Goal: Task Accomplishment & Management: Use online tool/utility

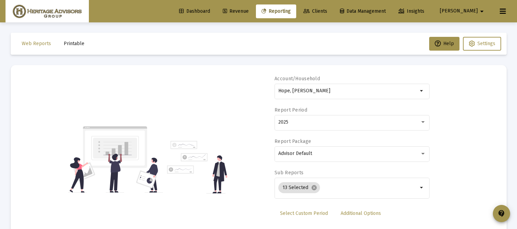
select select "View all"
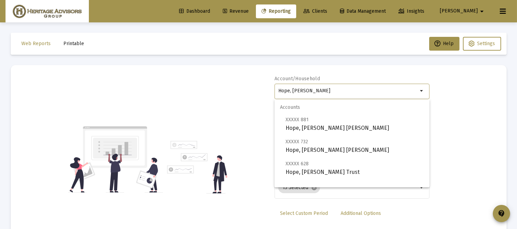
drag, startPoint x: 340, startPoint y: 90, endPoint x: 259, endPoint y: 94, distance: 81.4
click at [259, 94] on div "Account/Household Hope, Harriet Household arrow_drop_down Report Period 2025 Re…" at bounding box center [258, 159] width 475 height 168
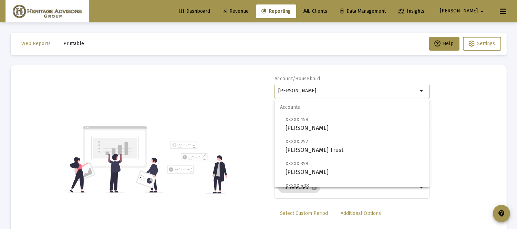
scroll to position [94, 0]
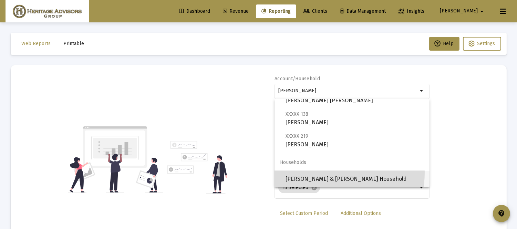
click at [302, 172] on span "Torina, Joseph & Holly Household" at bounding box center [354, 179] width 138 height 17
type input "Torina, Joseph & Holly Household"
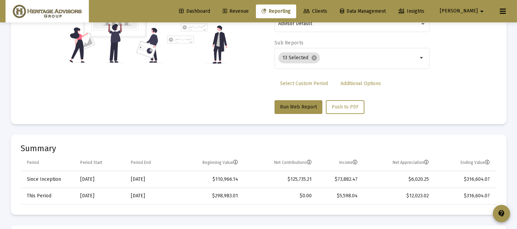
scroll to position [125, 0]
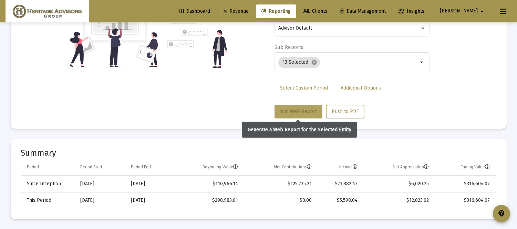
click at [300, 111] on span "Run Web Report" at bounding box center [298, 111] width 37 height 6
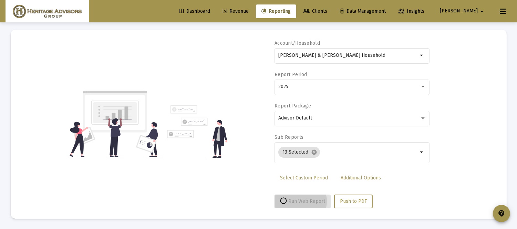
scroll to position [35, 0]
select select "View all"
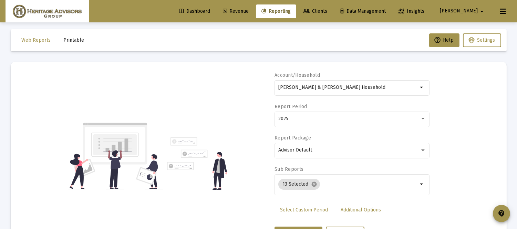
scroll to position [0, 0]
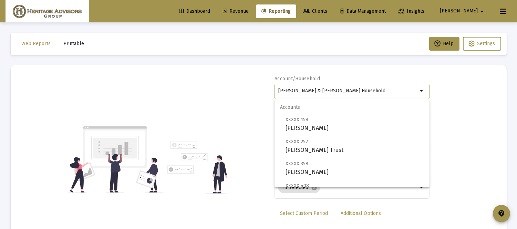
click at [391, 89] on input "Torina, Joseph & Holly Household" at bounding box center [347, 91] width 139 height 6
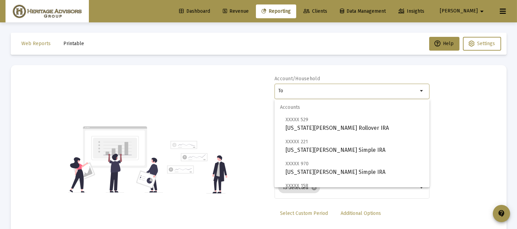
type input "T"
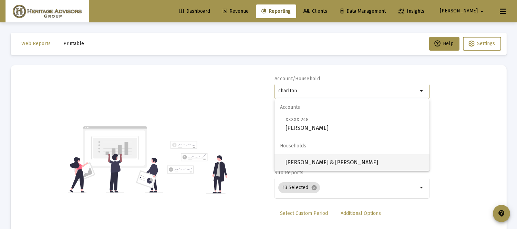
click at [300, 164] on span "Charlton, Gary & Peggy Household" at bounding box center [354, 162] width 138 height 17
type input "Charlton, Gary & Peggy Household"
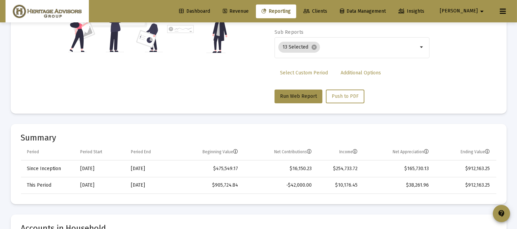
scroll to position [127, 0]
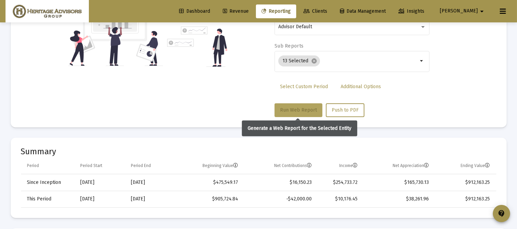
click at [292, 105] on button "Run Web Report" at bounding box center [298, 110] width 48 height 14
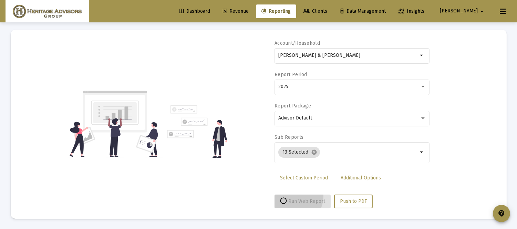
scroll to position [35, 0]
select select "View all"
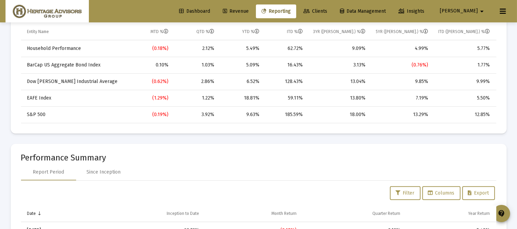
scroll to position [0, 0]
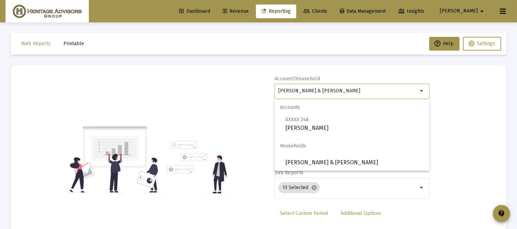
drag, startPoint x: 363, startPoint y: 91, endPoint x: 133, endPoint y: 123, distance: 232.4
click at [136, 122] on div "Account/Household Charlton, Gary & Peggy Household arrow_drop_down Report Perio…" at bounding box center [258, 159] width 475 height 168
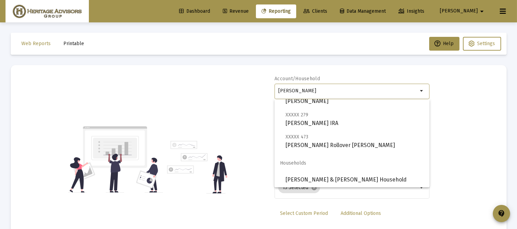
scroll to position [50, 0]
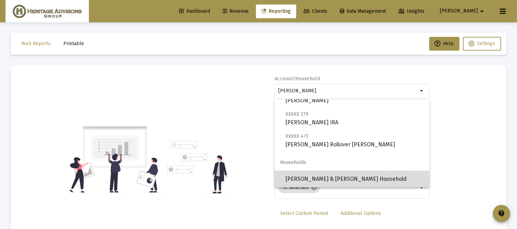
click at [376, 172] on span "Edmundson, Ed & Elinor Household" at bounding box center [354, 179] width 138 height 17
type input "Edmundson, Ed & Elinor Household"
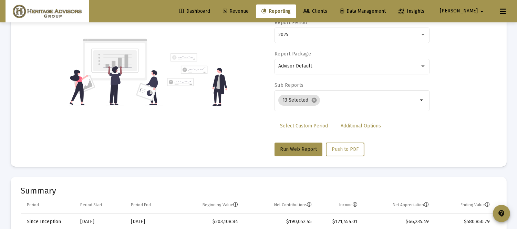
scroll to position [129, 0]
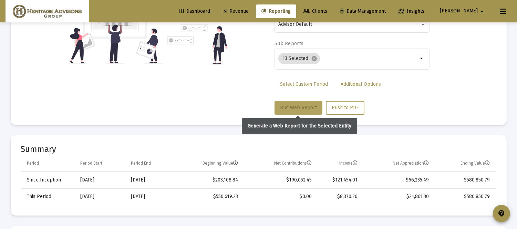
click at [299, 105] on span "Run Web Report" at bounding box center [298, 108] width 37 height 6
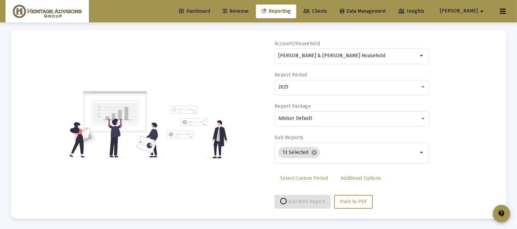
select select "View all"
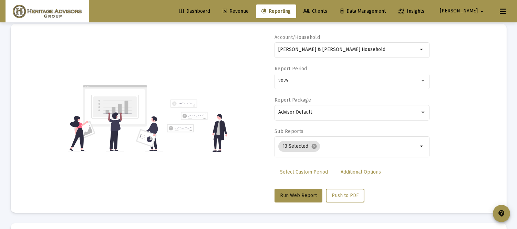
scroll to position [0, 0]
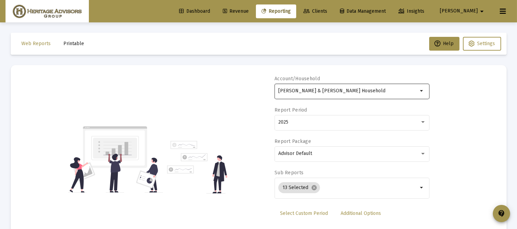
click at [364, 90] on input "Edmundson, Ed & Elinor Household" at bounding box center [347, 91] width 139 height 6
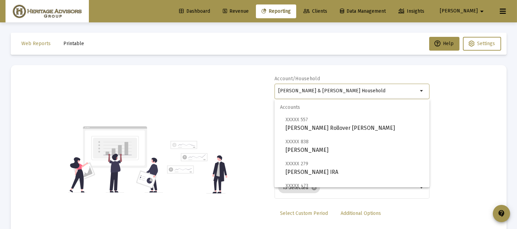
drag, startPoint x: 364, startPoint y: 90, endPoint x: 185, endPoint y: 116, distance: 181.0
click at [185, 115] on div "Account/Household Edmundson, Ed & Elinor Household arrow_drop_down Report Perio…" at bounding box center [258, 159] width 475 height 168
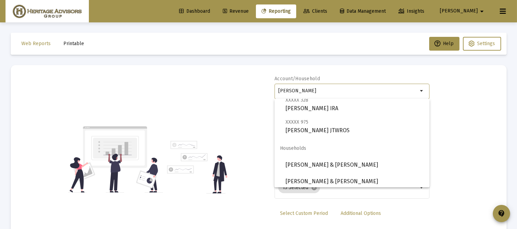
scroll to position [154, 0]
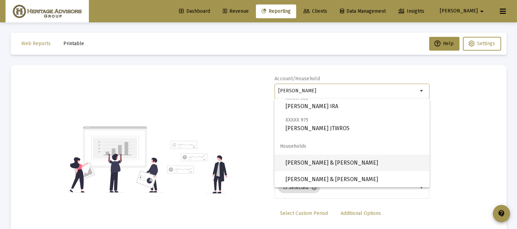
click at [354, 165] on span "Kuhlman, Douglas & Cathy Household" at bounding box center [354, 163] width 138 height 17
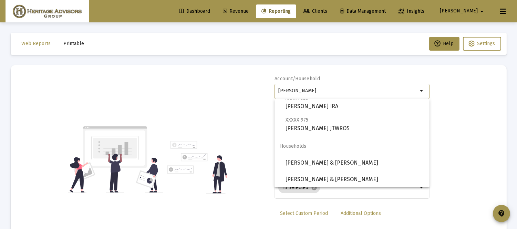
type input "Kuhlman, Douglas & Cathy Household"
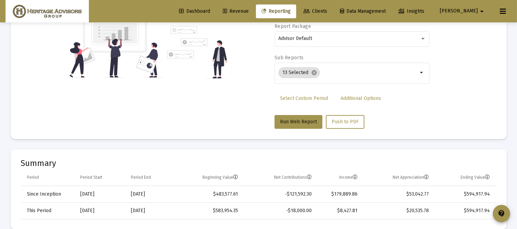
scroll to position [101, 0]
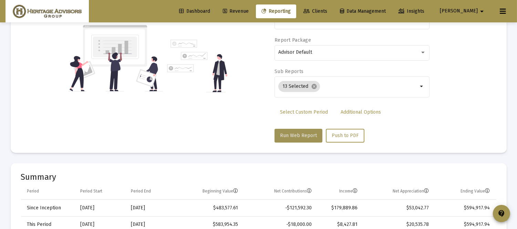
click at [301, 135] on span "Run Web Report" at bounding box center [298, 136] width 37 height 6
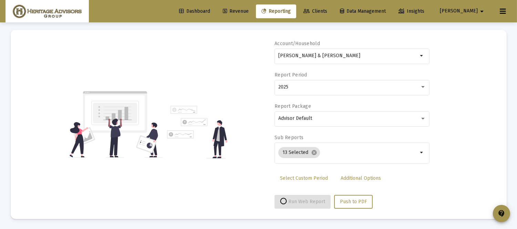
select select "View all"
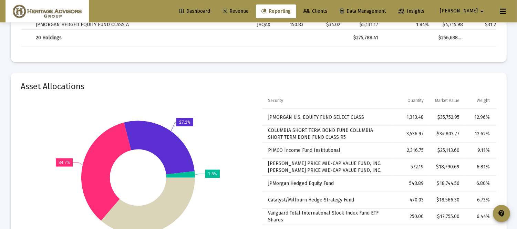
scroll to position [1729, 0]
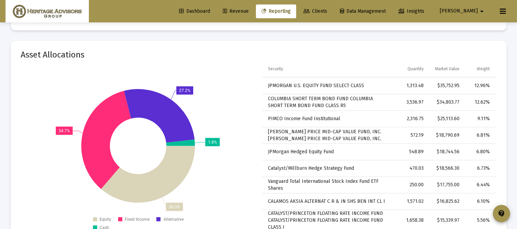
drag, startPoint x: 516, startPoint y: 161, endPoint x: 521, endPoint y: 157, distance: 6.9
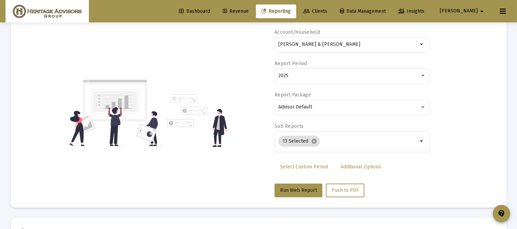
scroll to position [42, 0]
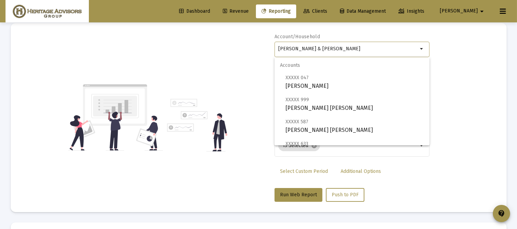
drag, startPoint x: 372, startPoint y: 49, endPoint x: 168, endPoint y: 94, distance: 208.9
click at [192, 85] on div "Account/Household Kuhlman, Douglas & Cathy Household arrow_drop_down Report Per…" at bounding box center [258, 117] width 475 height 168
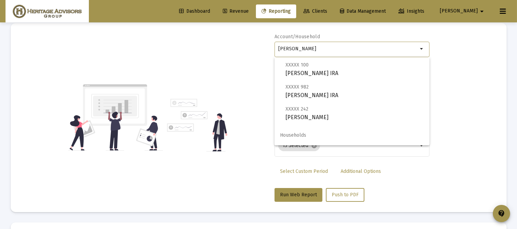
scroll to position [50, 0]
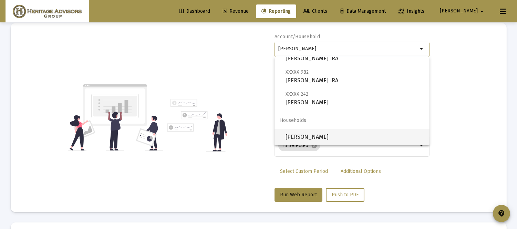
click at [355, 141] on span "Cancro, Kathy Household" at bounding box center [354, 137] width 138 height 17
type input "Cancro, Kathy Household"
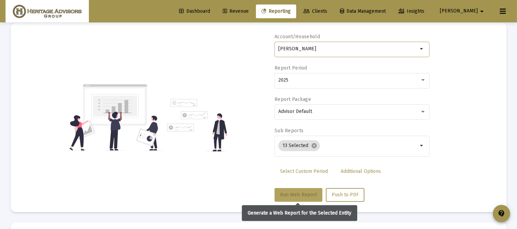
click at [298, 191] on button "Run Web Report" at bounding box center [298, 195] width 48 height 14
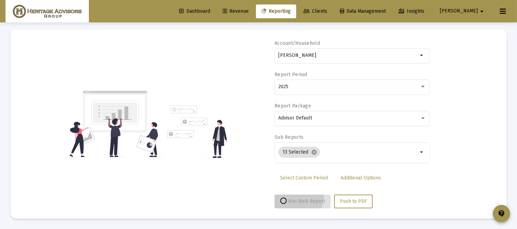
scroll to position [35, 0]
select select "View all"
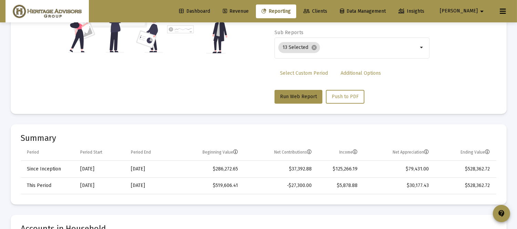
scroll to position [0, 0]
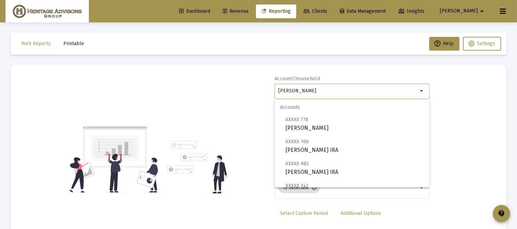
click at [367, 90] on input "Cancro, Kathy Household" at bounding box center [347, 91] width 139 height 6
drag, startPoint x: 342, startPoint y: 89, endPoint x: 212, endPoint y: 99, distance: 130.6
click at [215, 99] on div "Account/Household Cancro, Kathy Household arrow_drop_down Report Period 2025 Re…" at bounding box center [258, 159] width 475 height 168
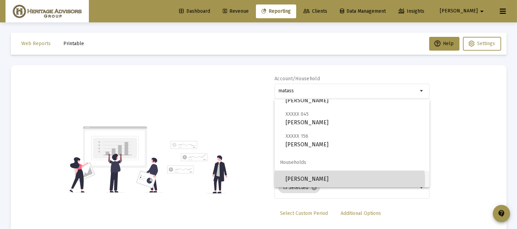
click at [350, 180] on span "Matassa, Patricia Household" at bounding box center [354, 179] width 138 height 17
type input "Matassa, Patricia Household"
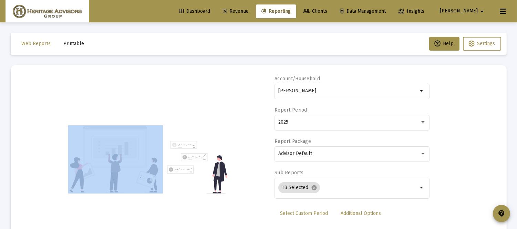
drag, startPoint x: 516, startPoint y: 15, endPoint x: 519, endPoint y: 30, distance: 16.0
click at [517, 30] on html "Dashboard Revenue Reporting Clients Data Management Insights Anthony arrow_drop…" at bounding box center [258, 114] width 517 height 229
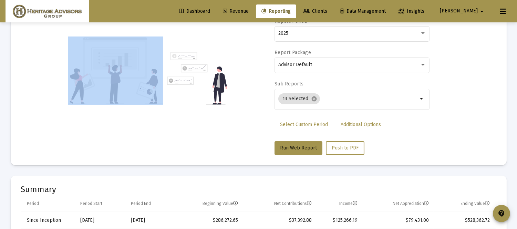
scroll to position [140, 0]
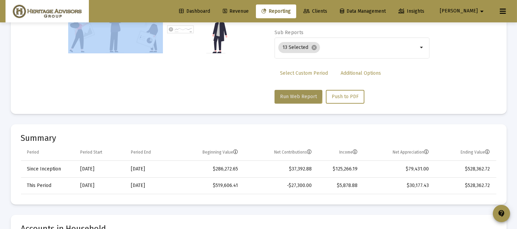
click at [292, 94] on span "Run Web Report" at bounding box center [298, 97] width 37 height 6
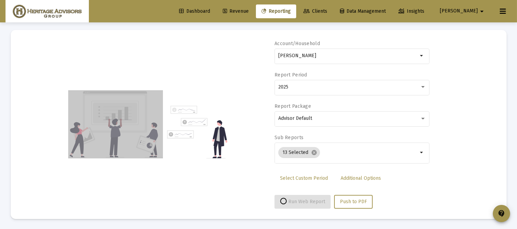
select select "View all"
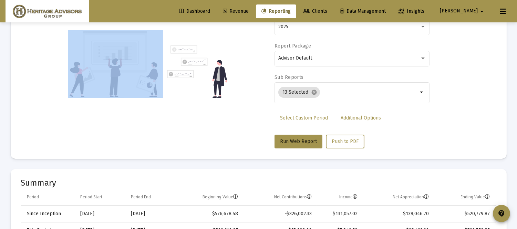
scroll to position [0, 0]
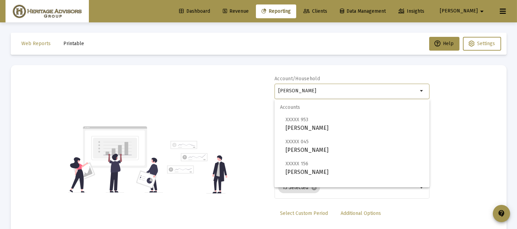
click at [366, 91] on input "Matassa, Patricia Household" at bounding box center [347, 91] width 139 height 6
drag, startPoint x: 366, startPoint y: 91, endPoint x: 101, endPoint y: 114, distance: 265.8
click at [115, 111] on div "Account/Household Matassa, Patricia Household arrow_drop_down Report Period 202…" at bounding box center [258, 159] width 475 height 168
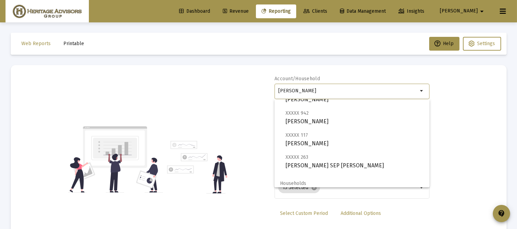
scroll to position [71, 0]
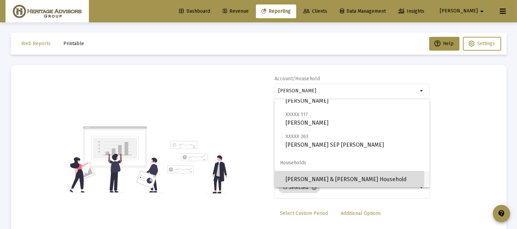
click at [320, 178] on span "Acree, John Mark & Kelly Household" at bounding box center [354, 179] width 138 height 17
type input "Acree, John Mark & Kelly Household"
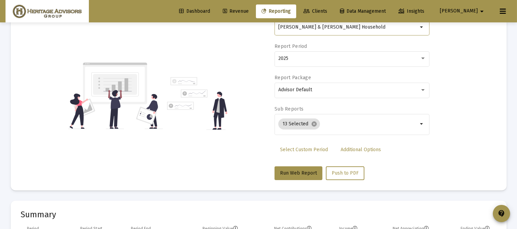
scroll to position [45, 0]
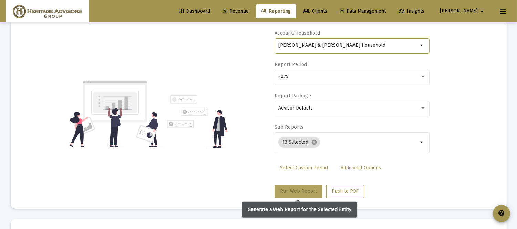
click at [301, 190] on span "Run Web Report" at bounding box center [298, 191] width 37 height 6
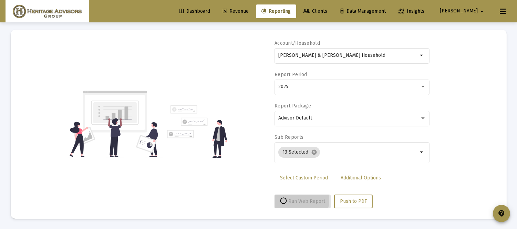
scroll to position [35, 0]
select select "View all"
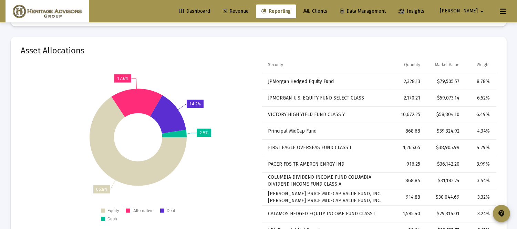
scroll to position [1778, 0]
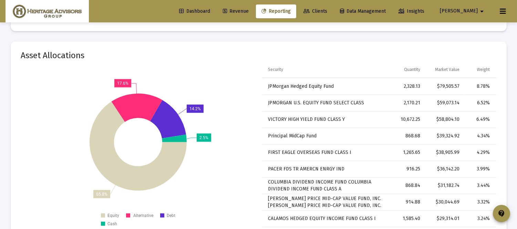
drag, startPoint x: 515, startPoint y: 164, endPoint x: 510, endPoint y: 139, distance: 25.4
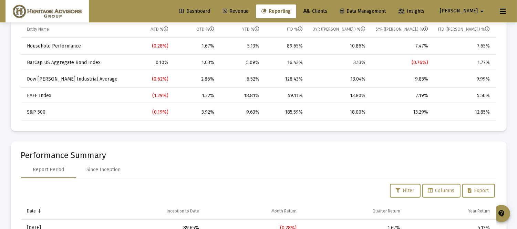
scroll to position [489, 0]
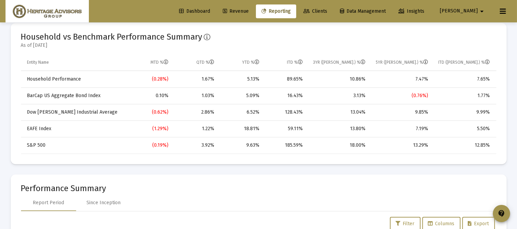
click at [482, 40] on mat-card-title-group "Household vs Benchmark Performance Summary As of 2025-09-03" at bounding box center [258, 43] width 475 height 21
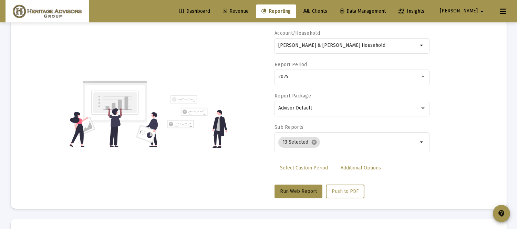
scroll to position [0, 0]
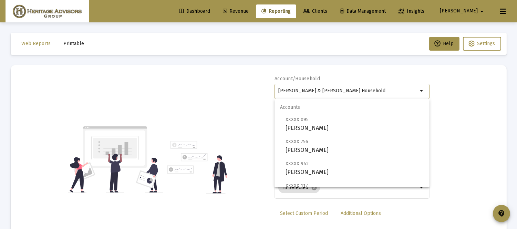
drag, startPoint x: 368, startPoint y: 91, endPoint x: 156, endPoint y: 94, distance: 212.2
click at [157, 94] on div "Account/Household Acree, John Mark & Kelly Household arrow_drop_down Report Per…" at bounding box center [258, 159] width 475 height 168
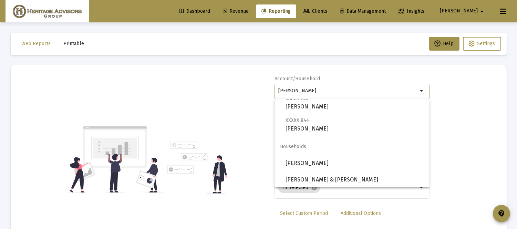
scroll to position [193, 0]
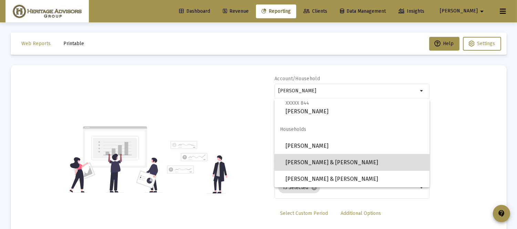
click at [364, 160] on span "Martin, Jim & Linda Household" at bounding box center [354, 162] width 138 height 17
type input "Martin, Jim & Linda Household"
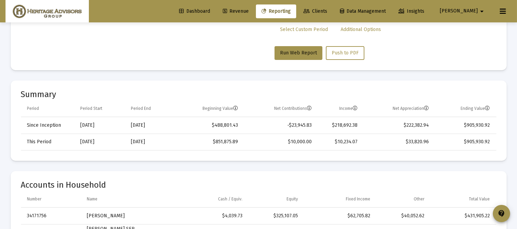
scroll to position [165, 0]
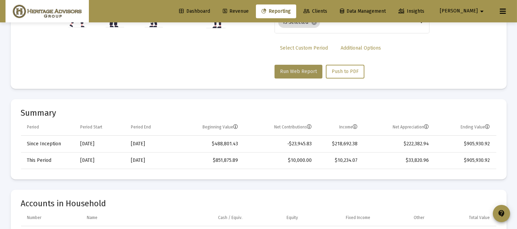
click at [302, 66] on button "Run Web Report" at bounding box center [298, 72] width 48 height 14
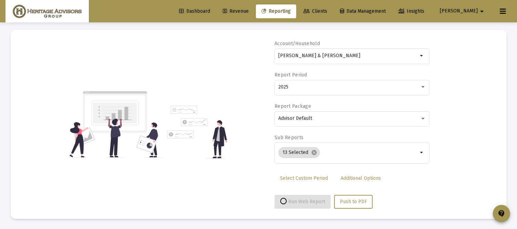
select select "View all"
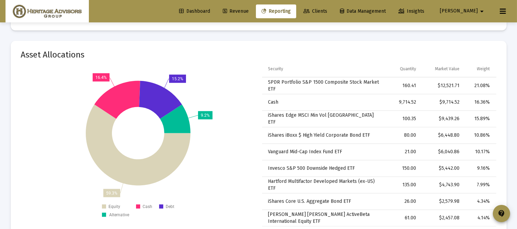
scroll to position [0, 0]
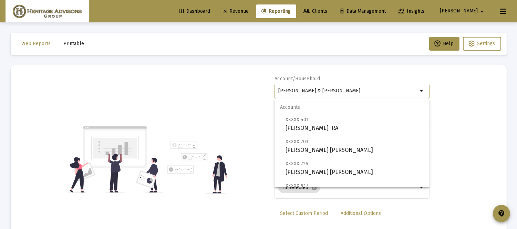
click at [355, 91] on input "Martin, Jim & Linda Household" at bounding box center [347, 91] width 139 height 6
drag, startPoint x: 355, startPoint y: 91, endPoint x: 187, endPoint y: 108, distance: 168.3
click at [191, 107] on div "Account/Household Martin, Jim & Linda Household arrow_drop_down Report Period 2…" at bounding box center [258, 159] width 475 height 168
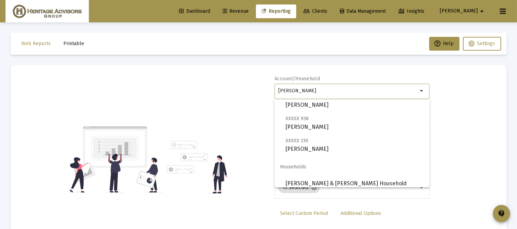
scroll to position [28, 0]
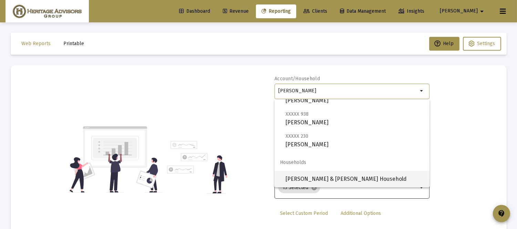
click at [354, 180] on span "Monahan, Janet & Thomas Household" at bounding box center [354, 179] width 138 height 17
type input "Monahan, Janet & Thomas Household"
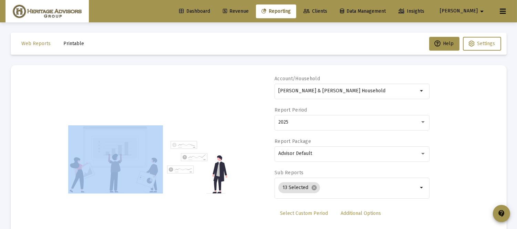
drag, startPoint x: 516, startPoint y: 15, endPoint x: 522, endPoint y: 34, distance: 19.9
click at [517, 38] on html "Dashboard Revenue Reporting Clients Data Management Insights Anthony arrow_drop…" at bounding box center [258, 114] width 517 height 229
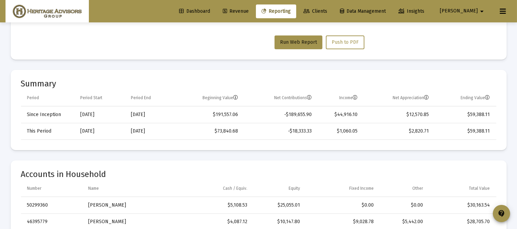
scroll to position [199, 0]
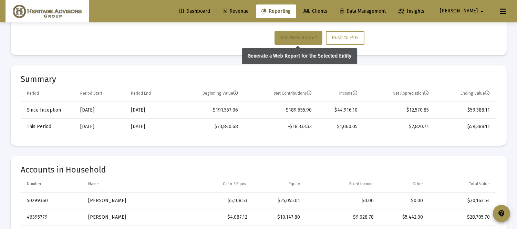
click at [308, 33] on button "Run Web Report" at bounding box center [298, 38] width 48 height 14
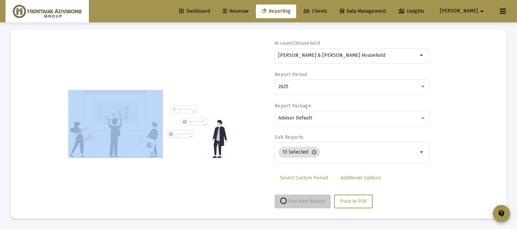
scroll to position [35, 0]
select select "View all"
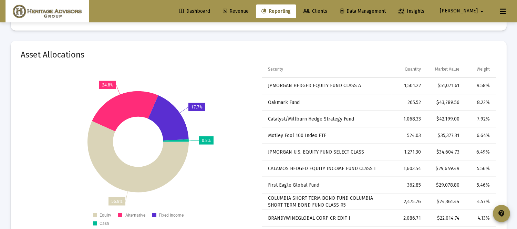
scroll to position [0, 0]
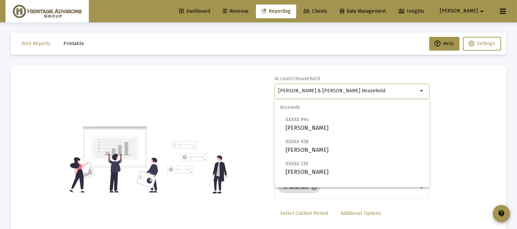
drag, startPoint x: 366, startPoint y: 88, endPoint x: 164, endPoint y: 88, distance: 201.5
click at [187, 88] on div "Account/Household Monahan, Janet & Thomas Household arrow_drop_down Report Peri…" at bounding box center [258, 159] width 475 height 168
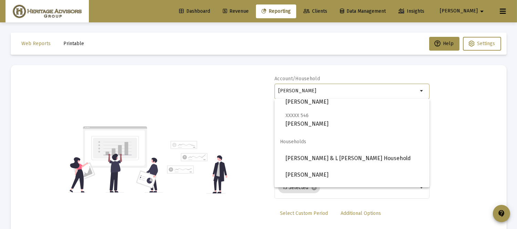
scroll to position [149, 0]
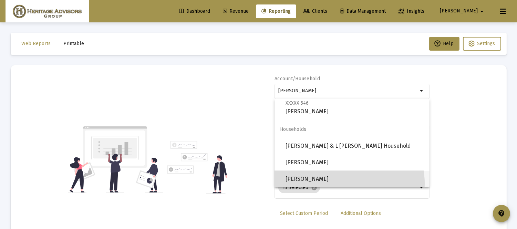
click at [346, 183] on span "Williams, Peggy Household" at bounding box center [354, 179] width 138 height 17
type input "Williams, Peggy Household"
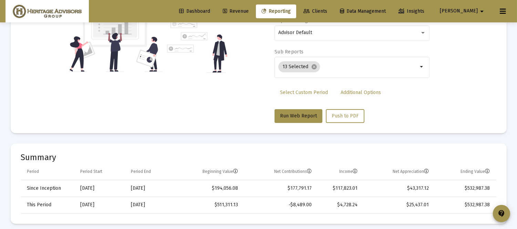
scroll to position [116, 0]
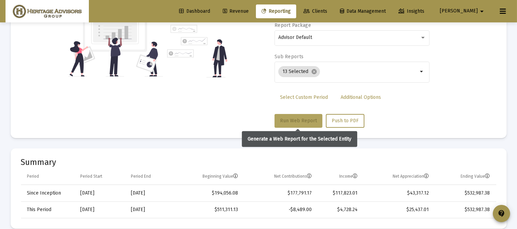
click at [295, 119] on span "Run Web Report" at bounding box center [298, 121] width 37 height 6
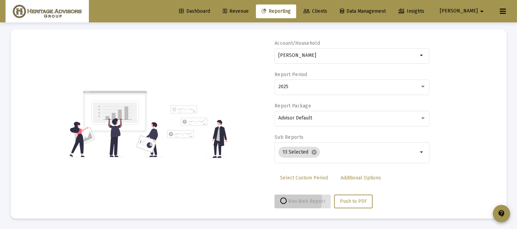
scroll to position [35, 0]
select select "View all"
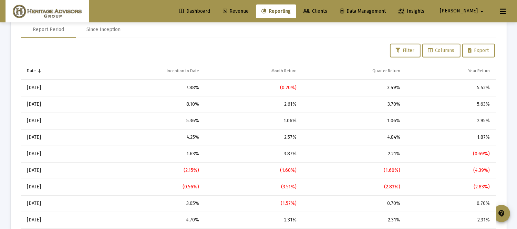
scroll to position [0, 0]
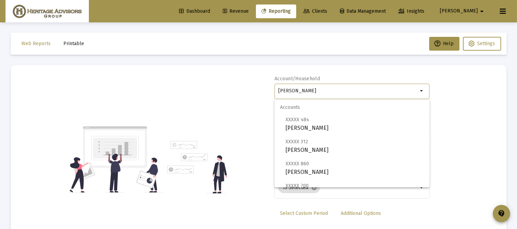
click at [352, 91] on input "Williams, Peggy Household" at bounding box center [347, 91] width 139 height 6
drag, startPoint x: 339, startPoint y: 88, endPoint x: 243, endPoint y: 96, distance: 95.7
click at [244, 95] on div "Account/Household Williams, Peggy Household arrow_drop_down Report Period 2025 …" at bounding box center [258, 159] width 475 height 168
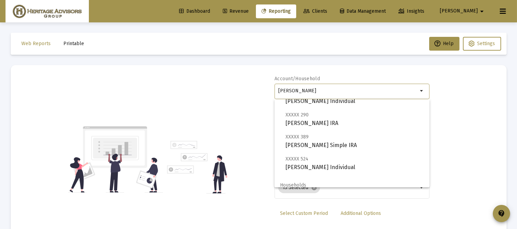
scroll to position [50, 0]
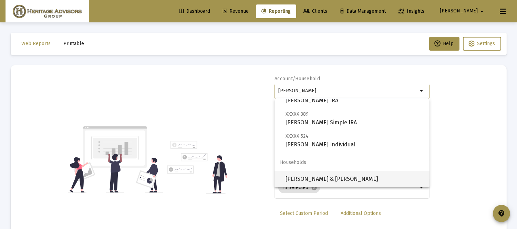
click at [315, 176] on span "Hopkins, Corey & Sandra Household" at bounding box center [354, 179] width 138 height 17
type input "Hopkins, Corey & Sandra Household"
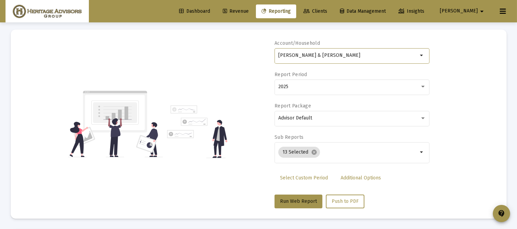
scroll to position [53, 0]
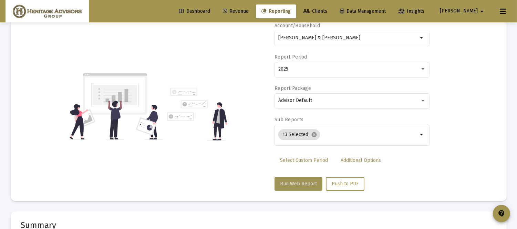
click at [297, 180] on button "Run Web Report" at bounding box center [298, 184] width 48 height 14
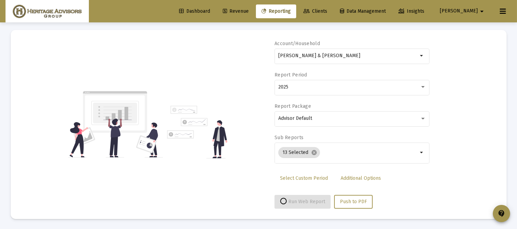
select select "View all"
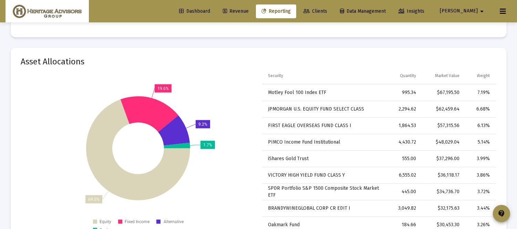
scroll to position [1777, 0]
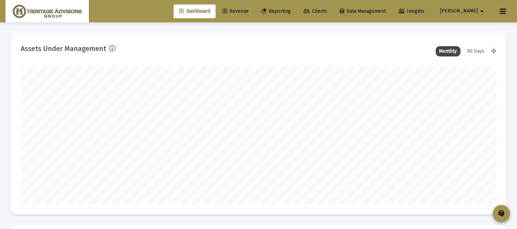
scroll to position [138, 256]
click at [291, 11] on span "Reporting" at bounding box center [275, 11] width 29 height 6
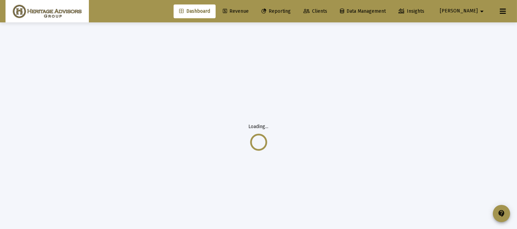
select select "View all"
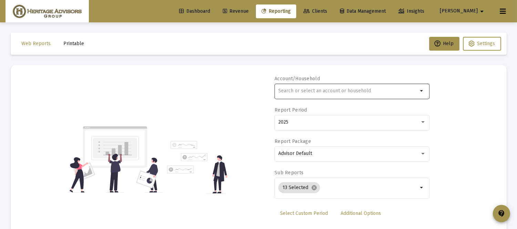
click at [345, 94] on div at bounding box center [347, 90] width 139 height 17
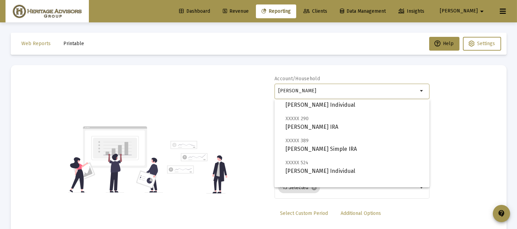
scroll to position [50, 0]
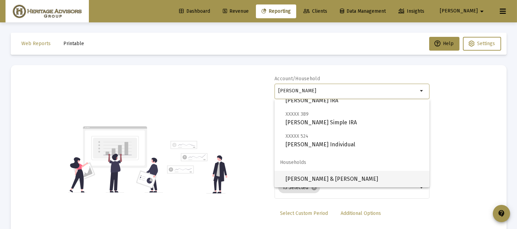
click at [355, 184] on span "Hopkins, Corey & Sandra Household" at bounding box center [354, 179] width 138 height 17
type input "Hopkins, Corey & Sandra Household"
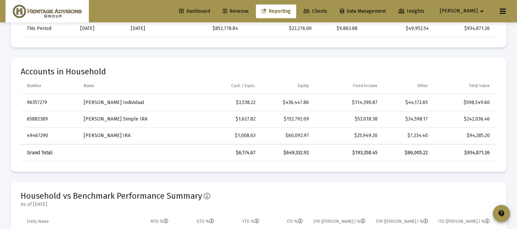
scroll to position [210, 0]
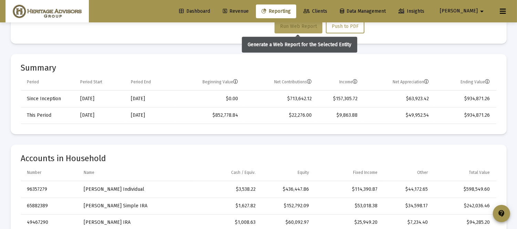
click at [280, 25] on span "Run Web Report" at bounding box center [298, 26] width 37 height 6
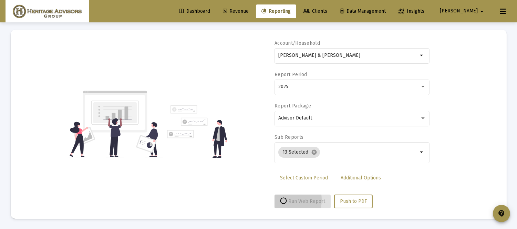
scroll to position [35, 0]
select select "View all"
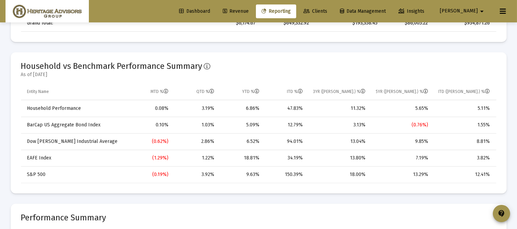
scroll to position [432, 0]
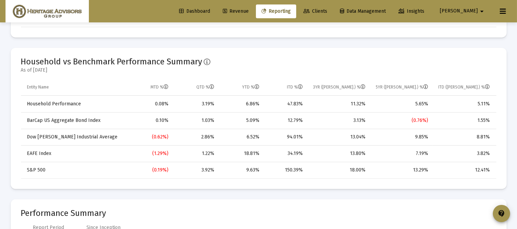
click at [466, 11] on span "Anthony" at bounding box center [459, 11] width 38 height 6
click at [472, 49] on button "Logout" at bounding box center [471, 46] width 41 height 17
